Goal: Use online tool/utility: Utilize a website feature to perform a specific function

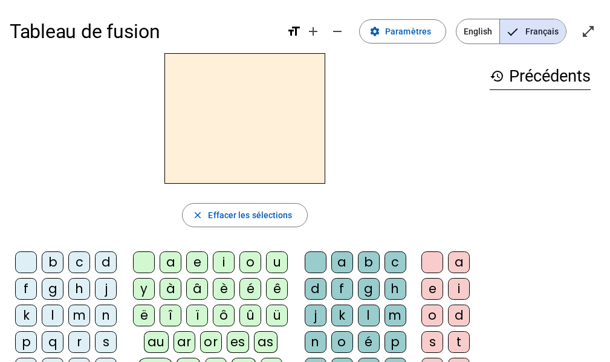
click at [77, 339] on div "r" at bounding box center [79, 342] width 22 height 22
click at [166, 257] on div "a" at bounding box center [171, 262] width 22 height 22
click at [369, 285] on div "g" at bounding box center [369, 289] width 22 height 22
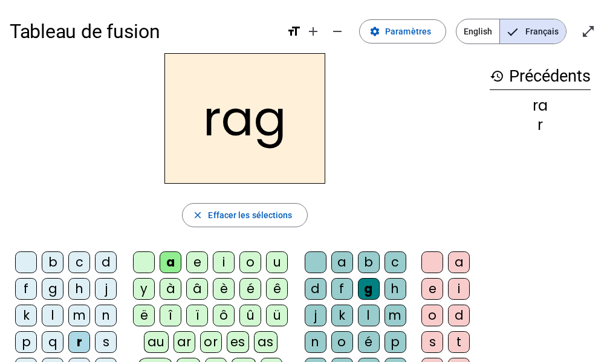
click at [431, 291] on div "e" at bounding box center [432, 289] width 22 height 22
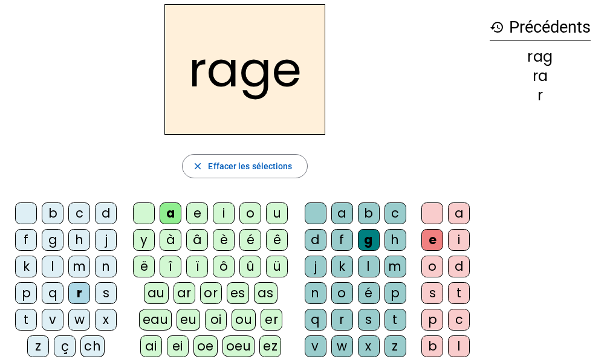
scroll to position [51, 0]
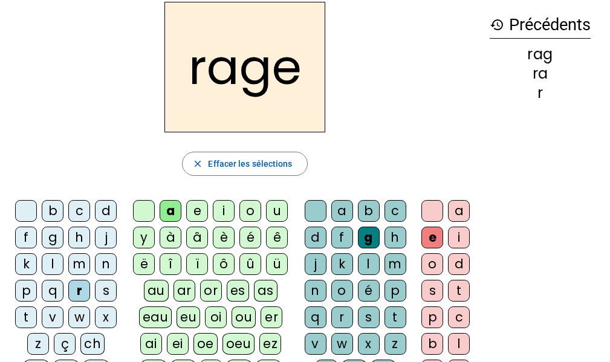
click at [312, 340] on div "v" at bounding box center [316, 344] width 22 height 22
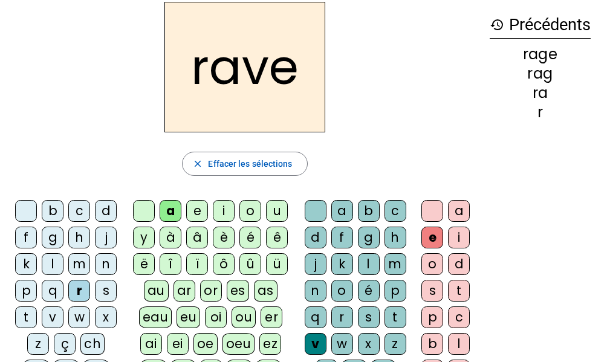
click at [51, 211] on div "b" at bounding box center [53, 211] width 22 height 22
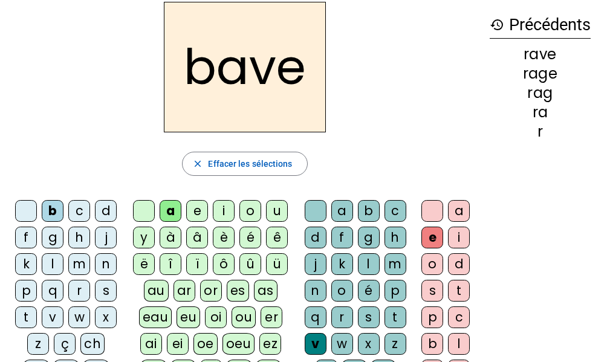
click at [50, 236] on div "g" at bounding box center [53, 238] width 22 height 22
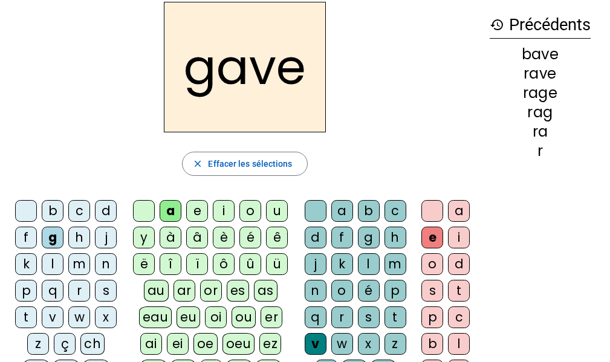
click at [75, 208] on div "c" at bounding box center [79, 211] width 22 height 22
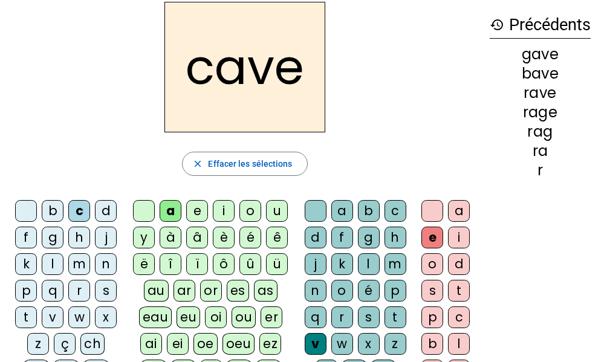
click at [392, 289] on div "p" at bounding box center [395, 291] width 22 height 22
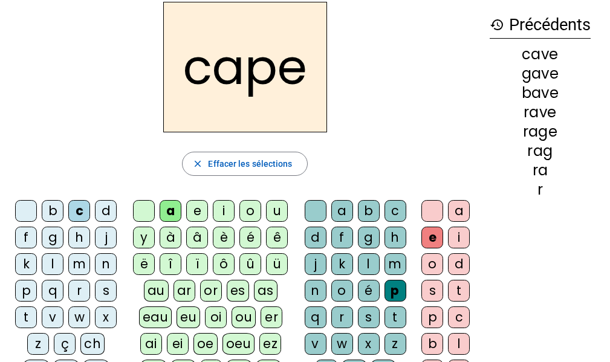
click at [364, 236] on div "g" at bounding box center [369, 238] width 22 height 22
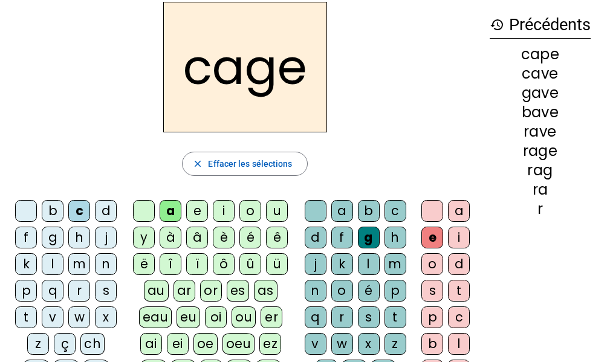
click at [105, 265] on div "n" at bounding box center [106, 264] width 22 height 22
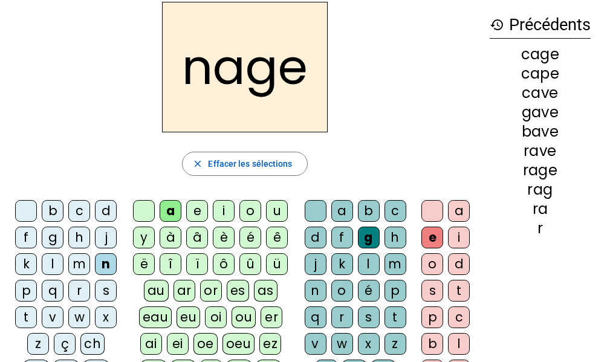
click at [28, 285] on div "p" at bounding box center [26, 291] width 22 height 22
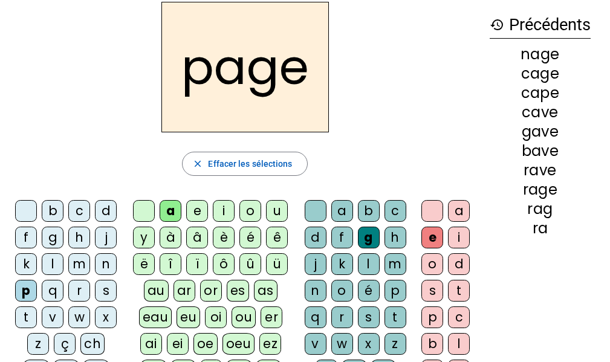
click at [103, 289] on div "s" at bounding box center [106, 291] width 22 height 22
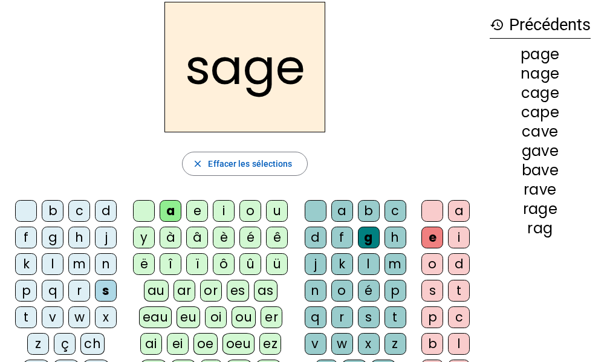
click at [396, 286] on div "p" at bounding box center [395, 291] width 22 height 22
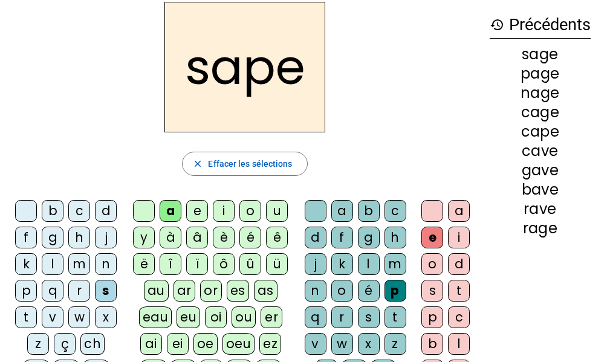
click at [398, 317] on div "t" at bounding box center [395, 317] width 22 height 22
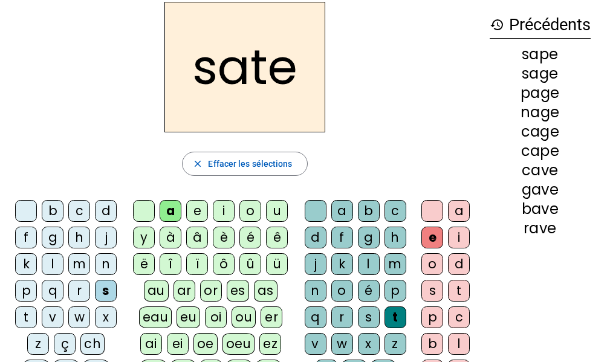
click at [391, 287] on div "p" at bounding box center [395, 291] width 22 height 22
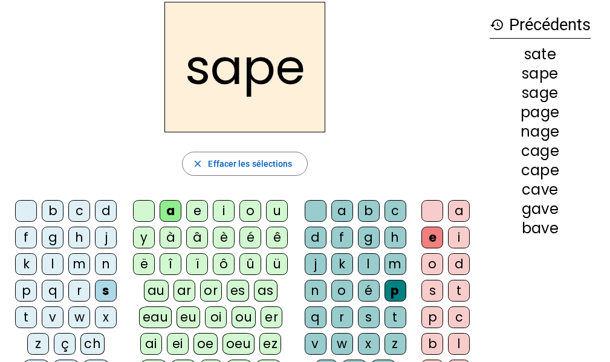
click at [24, 312] on div "t" at bounding box center [26, 317] width 22 height 22
